Goal: Task Accomplishment & Management: Complete application form

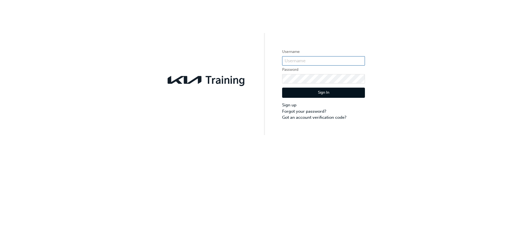
click at [303, 59] on input "text" at bounding box center [323, 60] width 83 height 9
type input "KAU83185B9"
click at [256, 76] on div "Username KAU83185B9 Password Sign In Sign up Forgot your password? Got an accou…" at bounding box center [265, 67] width 530 height 135
click button "Sign In" at bounding box center [323, 93] width 83 height 10
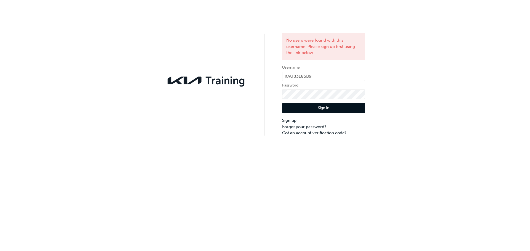
click at [295, 121] on link "Sign up" at bounding box center [323, 121] width 83 height 6
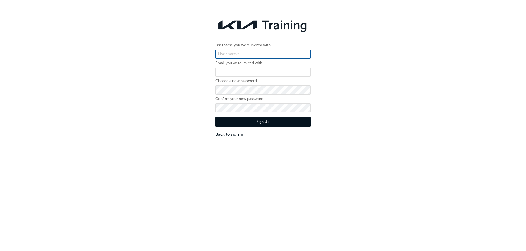
click at [267, 52] on input "text" at bounding box center [262, 54] width 95 height 9
type input "KAU83185B9"
click at [260, 71] on input "email" at bounding box center [262, 72] width 95 height 9
type input "[EMAIL_ADDRESS][DOMAIN_NAME]"
click at [226, 121] on button "Sign Up" at bounding box center [262, 122] width 95 height 10
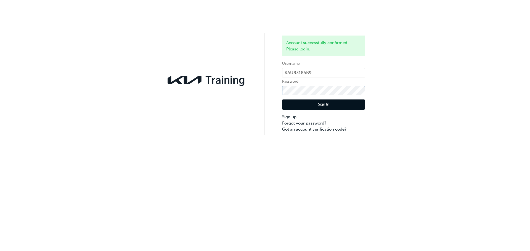
click button "Sign In" at bounding box center [323, 105] width 83 height 10
